Goal: Information Seeking & Learning: Learn about a topic

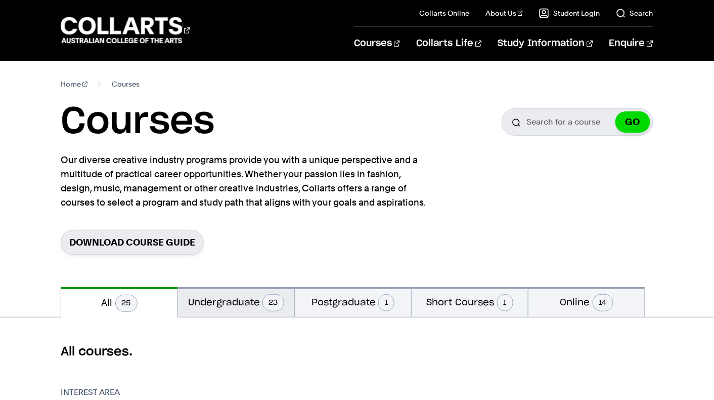
click at [226, 303] on button "Undergraduate 23" at bounding box center [236, 302] width 116 height 30
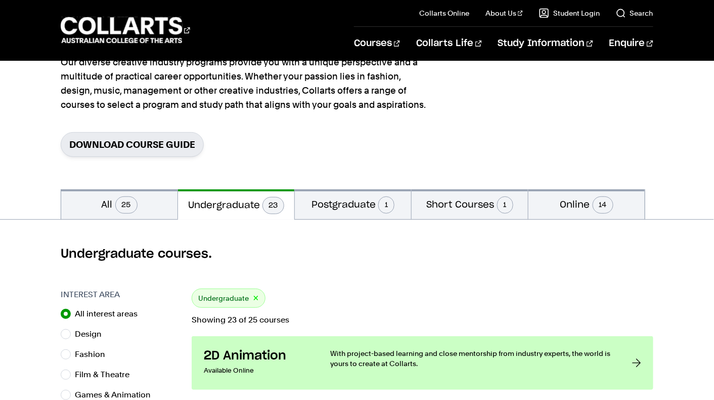
scroll to position [103, 0]
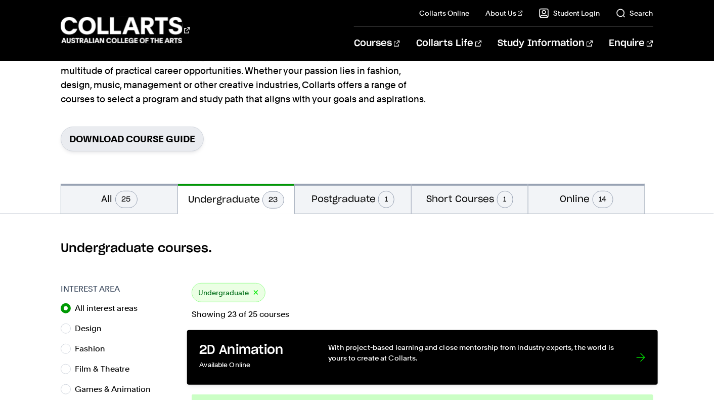
click at [244, 360] on p "Available Online" at bounding box center [253, 365] width 108 height 15
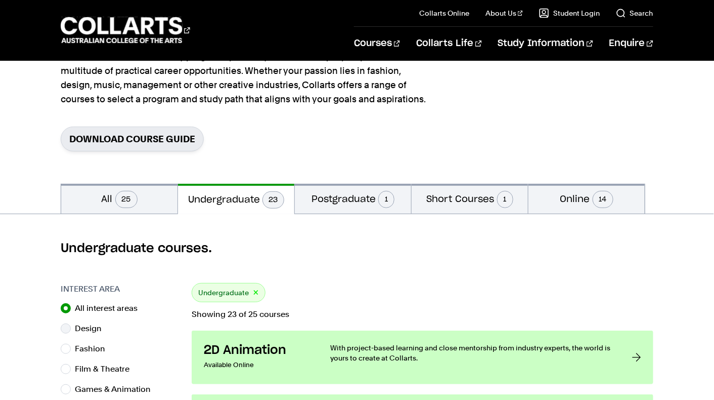
click at [92, 332] on label "Design" at bounding box center [92, 328] width 35 height 14
click at [71, 332] on input "Design" at bounding box center [66, 328] width 10 height 10
radio input "true"
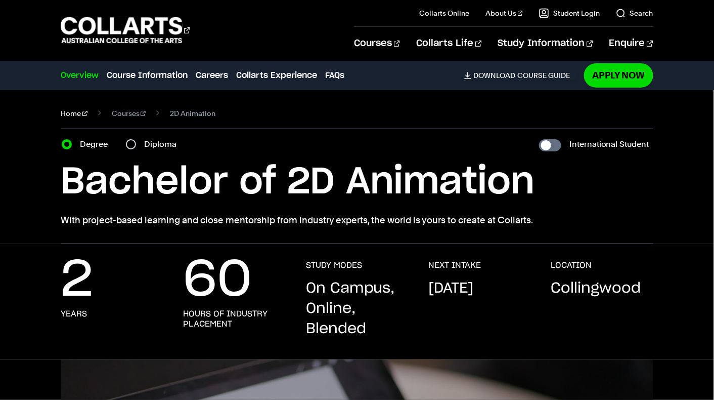
click at [68, 113] on link "Home" at bounding box center [74, 113] width 27 height 14
click at [147, 71] on link "Course Information" at bounding box center [147, 75] width 81 height 12
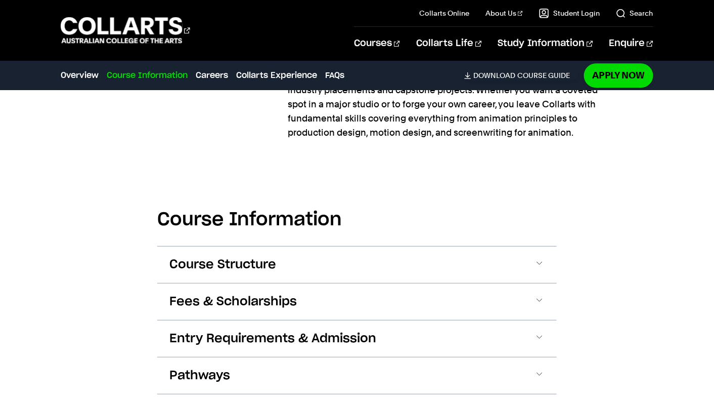
scroll to position [949, 0]
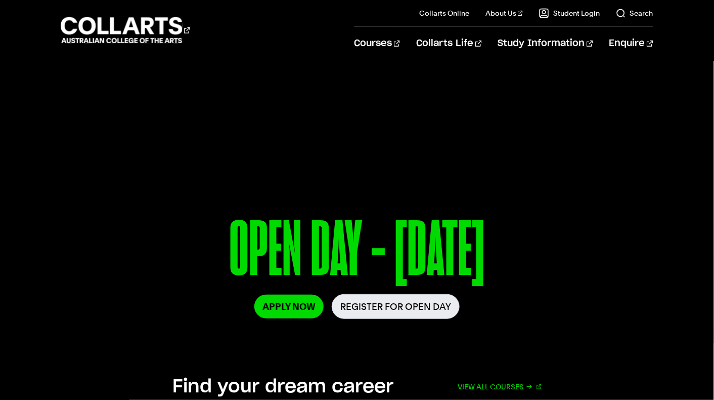
scroll to position [19, 0]
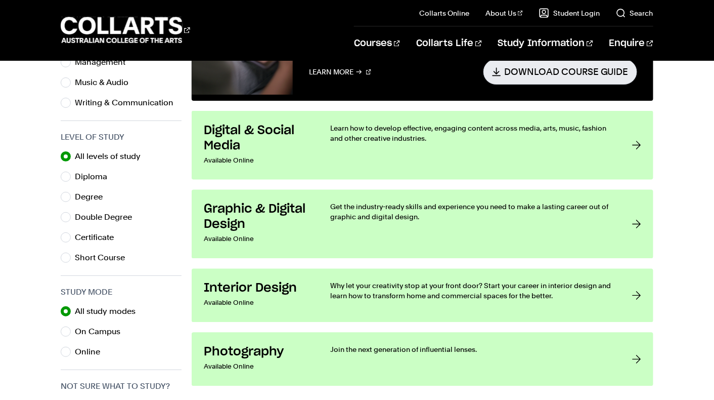
scroll to position [451, 0]
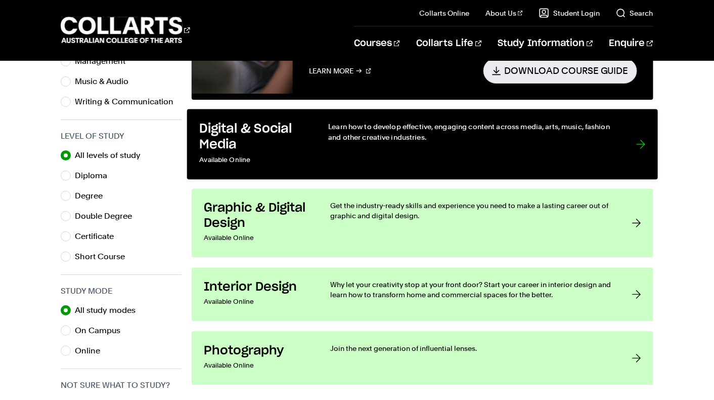
click at [339, 155] on div "Learn how to develop effective, engaging content across media, arts, music, fas…" at bounding box center [471, 144] width 287 height 46
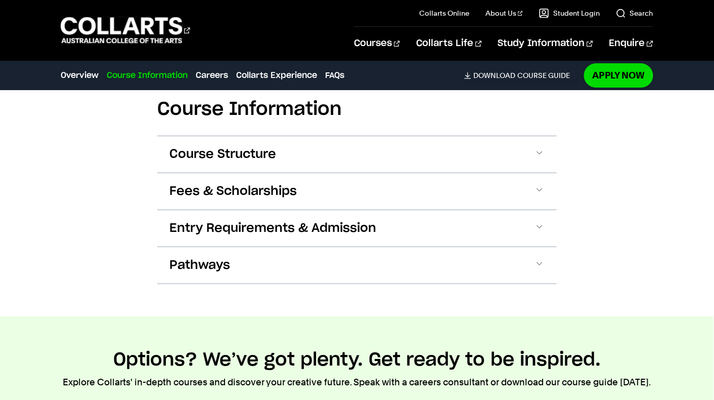
scroll to position [1037, 0]
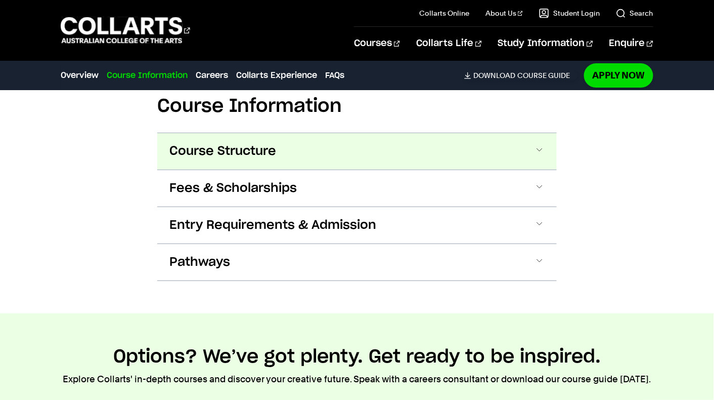
click at [461, 160] on button "Course Structure" at bounding box center [357, 151] width 400 height 36
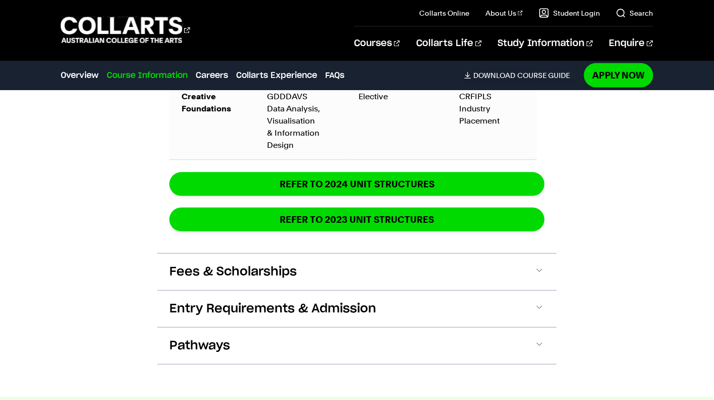
scroll to position [1868, 0]
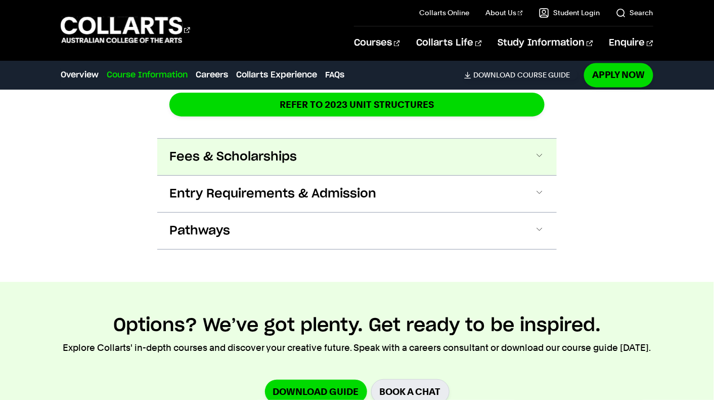
click at [425, 147] on button "Fees & Scholarships" at bounding box center [357, 157] width 400 height 36
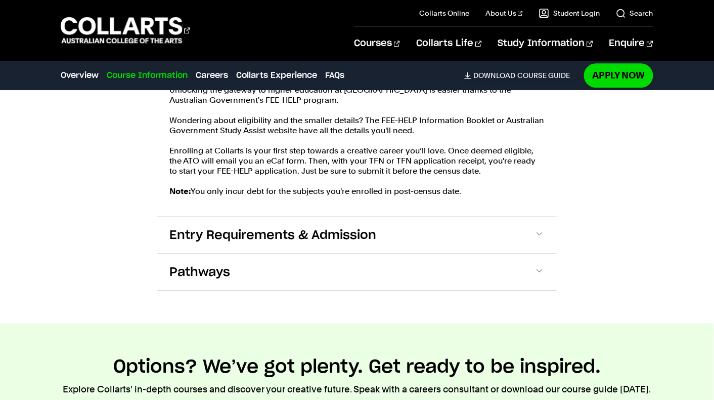
scroll to position [2094, 0]
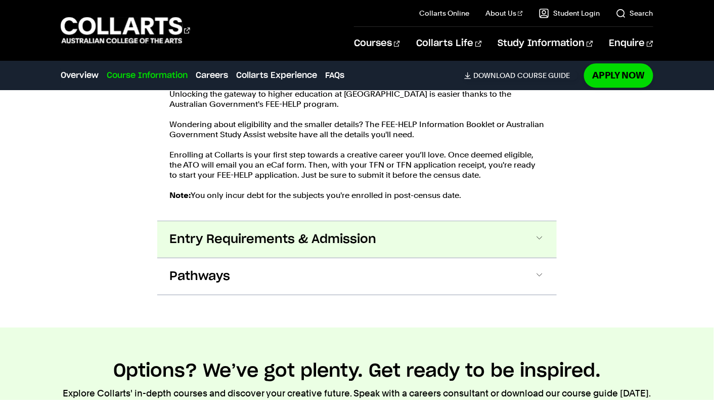
click at [430, 228] on button "Entry Requirements & Admission" at bounding box center [357, 239] width 400 height 36
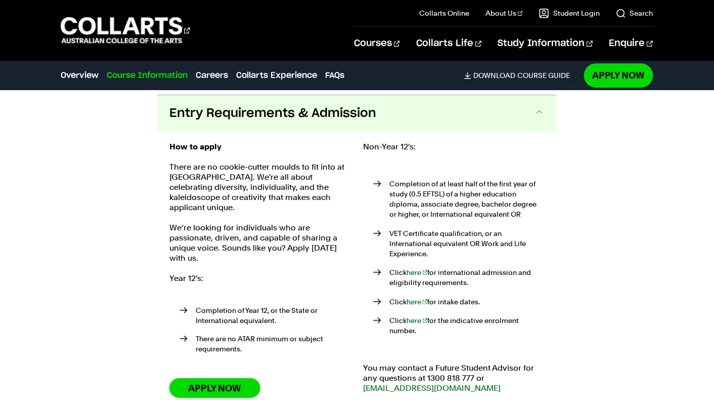
scroll to position [2220, 0]
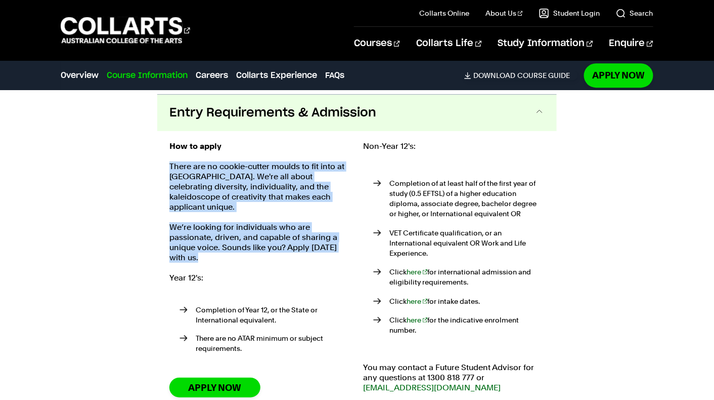
drag, startPoint x: 171, startPoint y: 157, endPoint x: 217, endPoint y: 241, distance: 96.2
click at [217, 241] on div "How to apply There are no cookie-cutter moulds to fit into at Collarts. We're a…" at bounding box center [260, 271] width 182 height 261
click at [217, 241] on p "We’re looking for individuals who are passionate, driven, and capable of sharin…" at bounding box center [260, 242] width 182 height 40
drag, startPoint x: 217, startPoint y: 241, endPoint x: 171, endPoint y: 159, distance: 94.4
click at [171, 159] on div "How to apply There are no cookie-cutter moulds to fit into at Collarts. We're a…" at bounding box center [260, 271] width 182 height 261
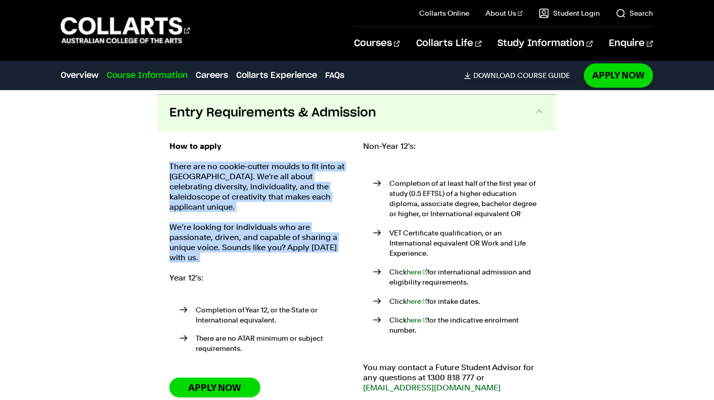
click at [171, 161] on p "There are no cookie-cutter moulds to fit into at Collarts. We're all about cele…" at bounding box center [260, 186] width 182 height 51
drag, startPoint x: 171, startPoint y: 159, endPoint x: 207, endPoint y: 245, distance: 93.6
click at [361, 179] on div "How to apply There are no cookie-cutter moulds to fit into at Collarts. We're a…" at bounding box center [356, 271] width 375 height 261
click at [298, 244] on p "We’re looking for individuals who are passionate, driven, and capable of sharin…" at bounding box center [260, 242] width 182 height 40
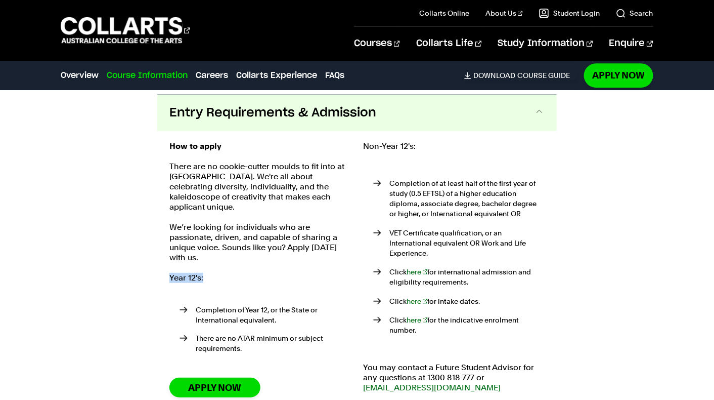
drag, startPoint x: 298, startPoint y: 244, endPoint x: 294, endPoint y: 249, distance: 6.2
click at [294, 249] on div "How to apply There are no cookie-cutter moulds to fit into at Collarts. We're a…" at bounding box center [260, 271] width 182 height 261
click at [222, 377] on link "Apply Now" at bounding box center [214, 387] width 91 height 20
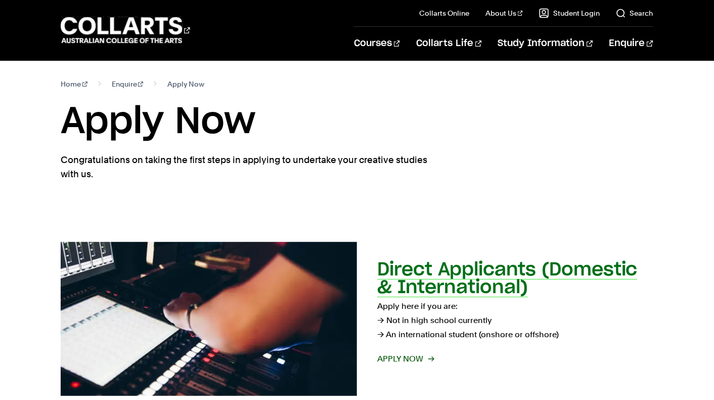
click at [494, 277] on h2 "Direct Applicants (Domestic & International)" at bounding box center [507, 278] width 260 height 36
